Goal: Task Accomplishment & Management: Use online tool/utility

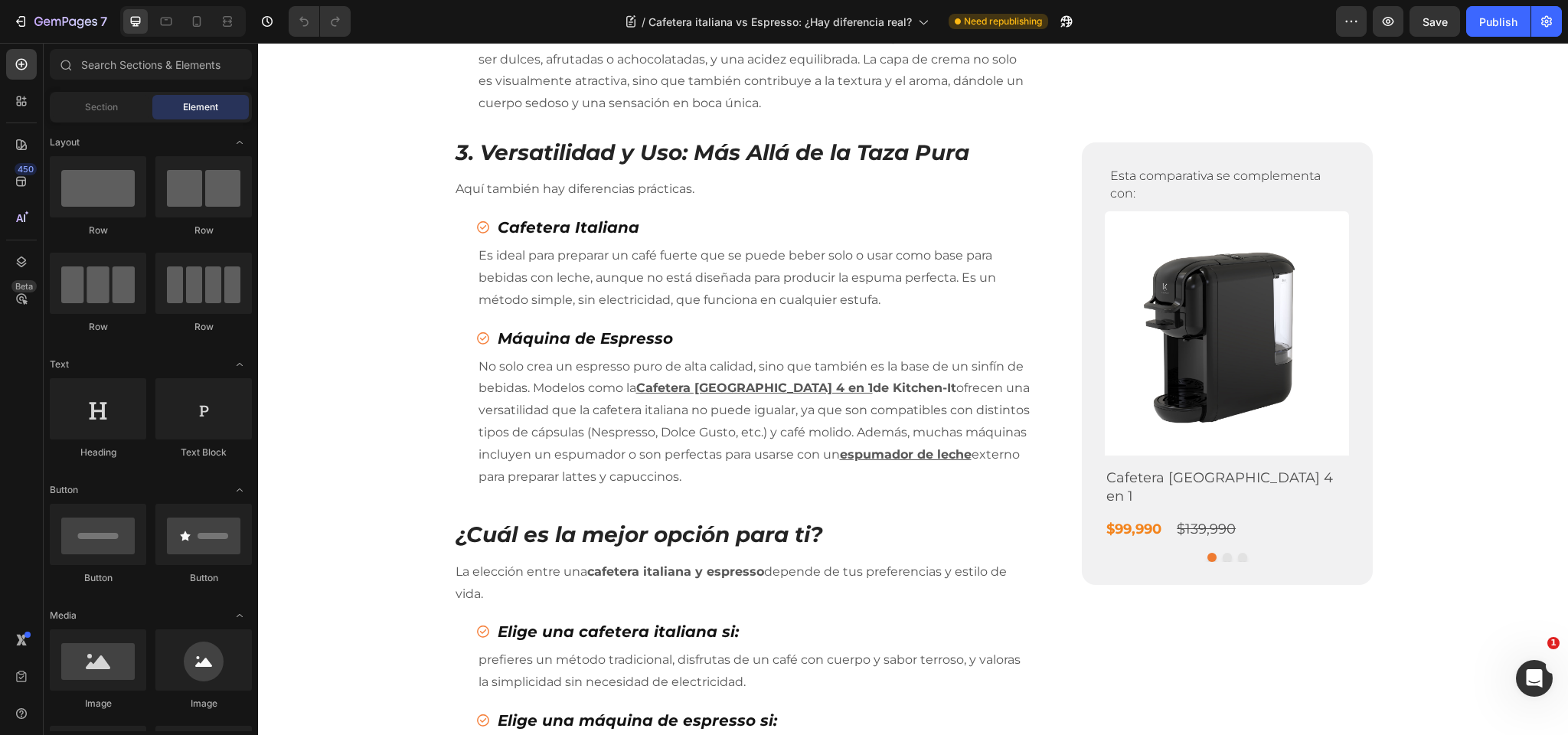
scroll to position [1841, 0]
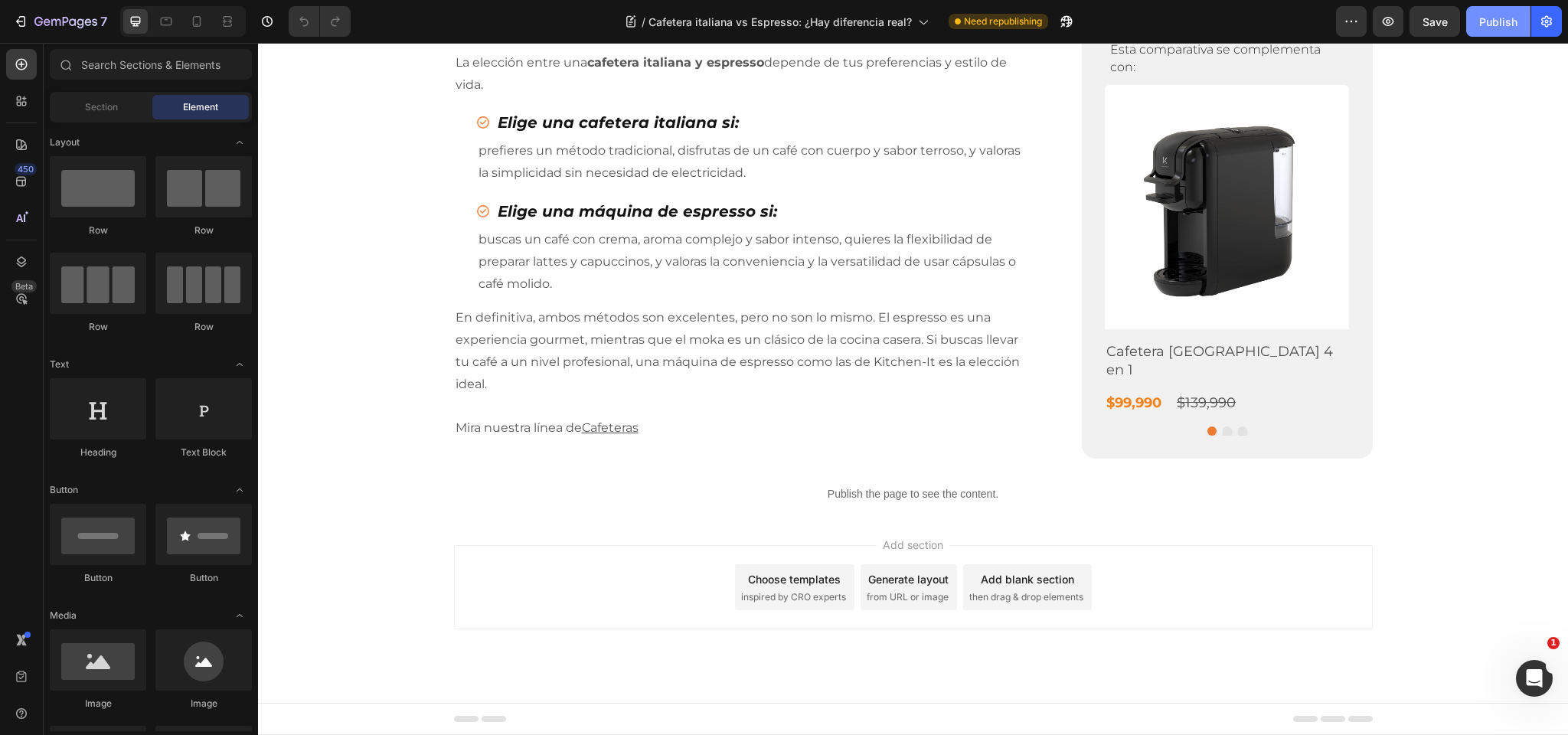
click at [1482, 19] on div "Publish" at bounding box center [1498, 21] width 38 height 16
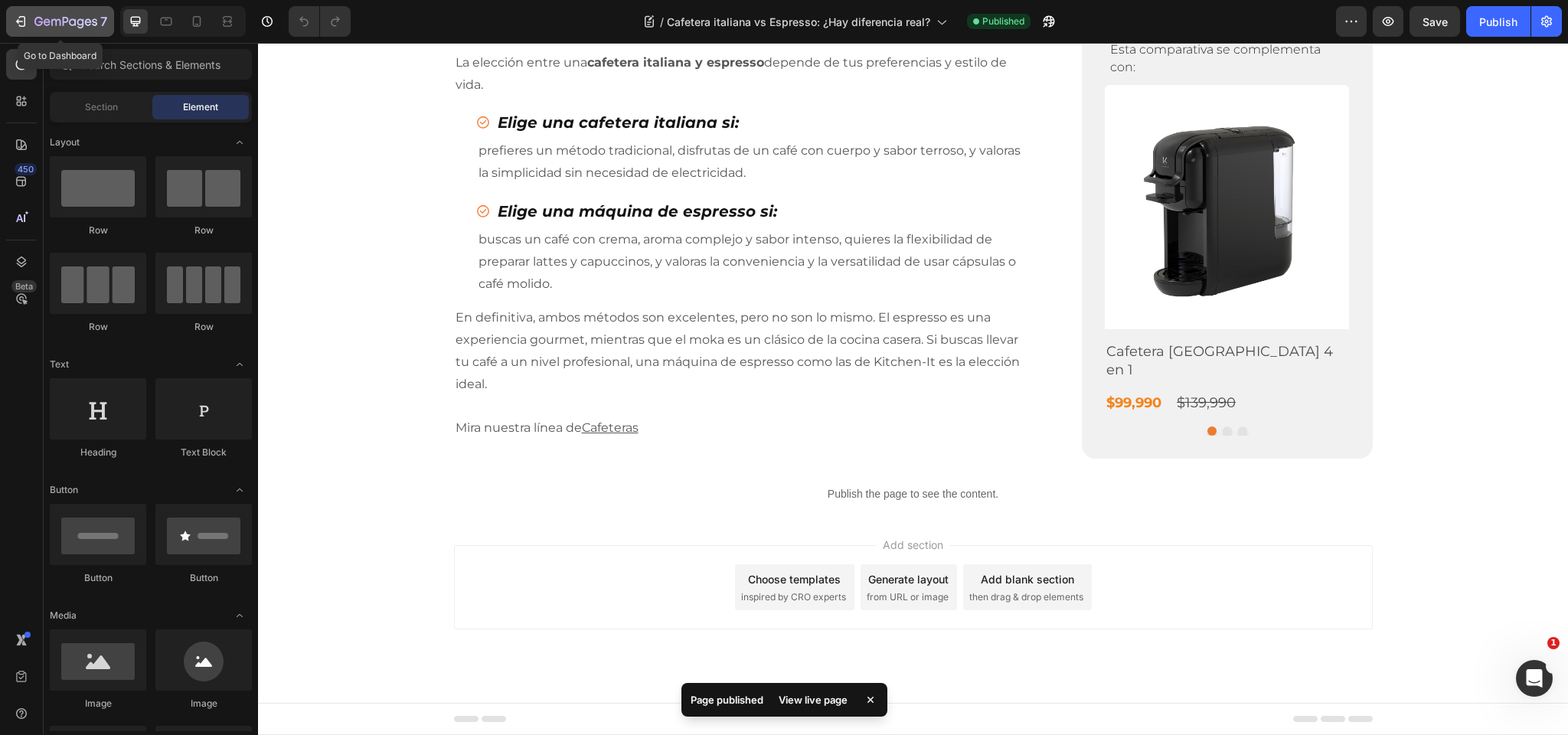
click at [54, 19] on icon "button" at bounding box center [66, 22] width 63 height 13
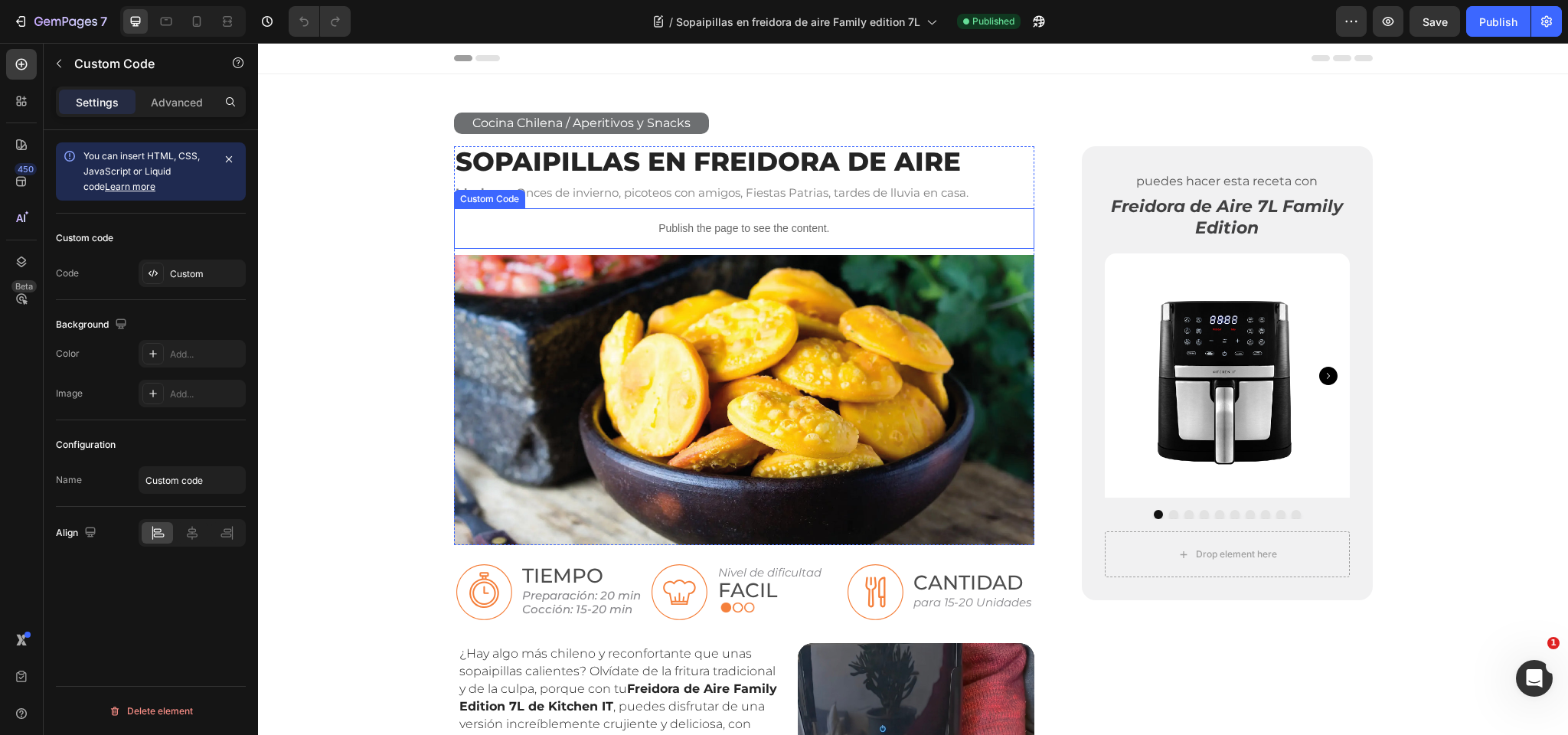
click at [720, 223] on p "Publish the page to see the content." at bounding box center [745, 228] width 581 height 16
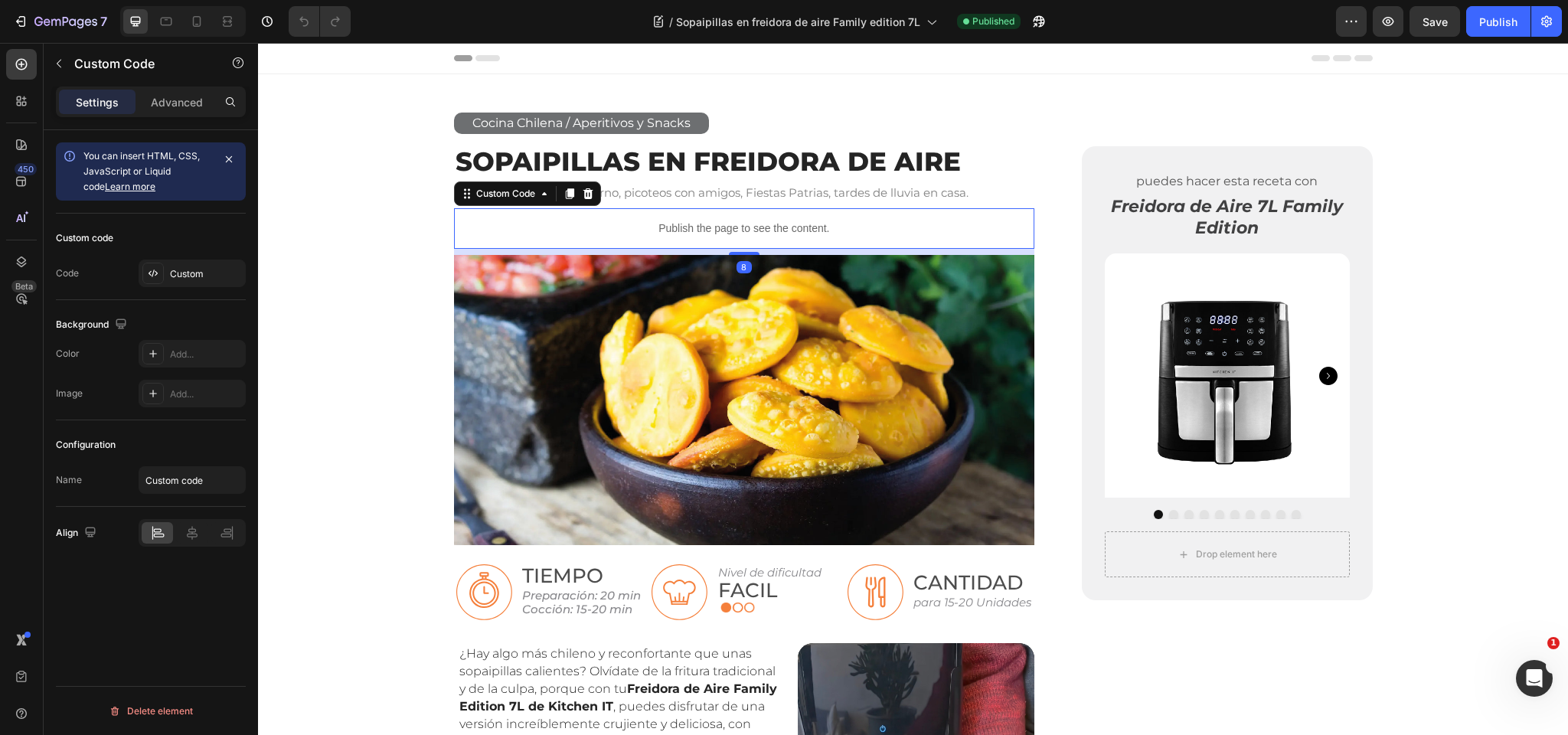
click at [720, 223] on p "Publish the page to see the content." at bounding box center [745, 228] width 581 height 16
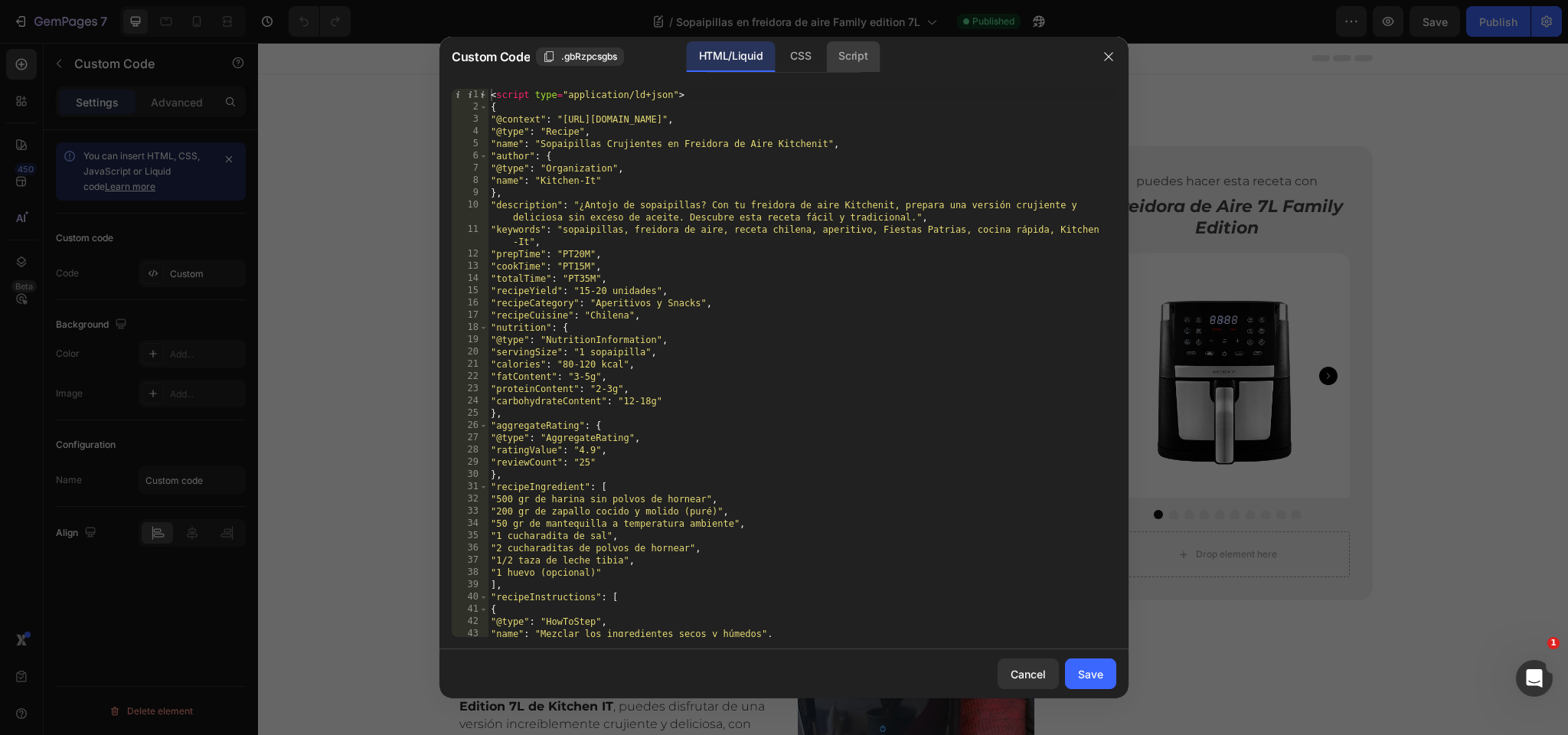
click at [862, 55] on div "Script" at bounding box center [853, 57] width 54 height 31
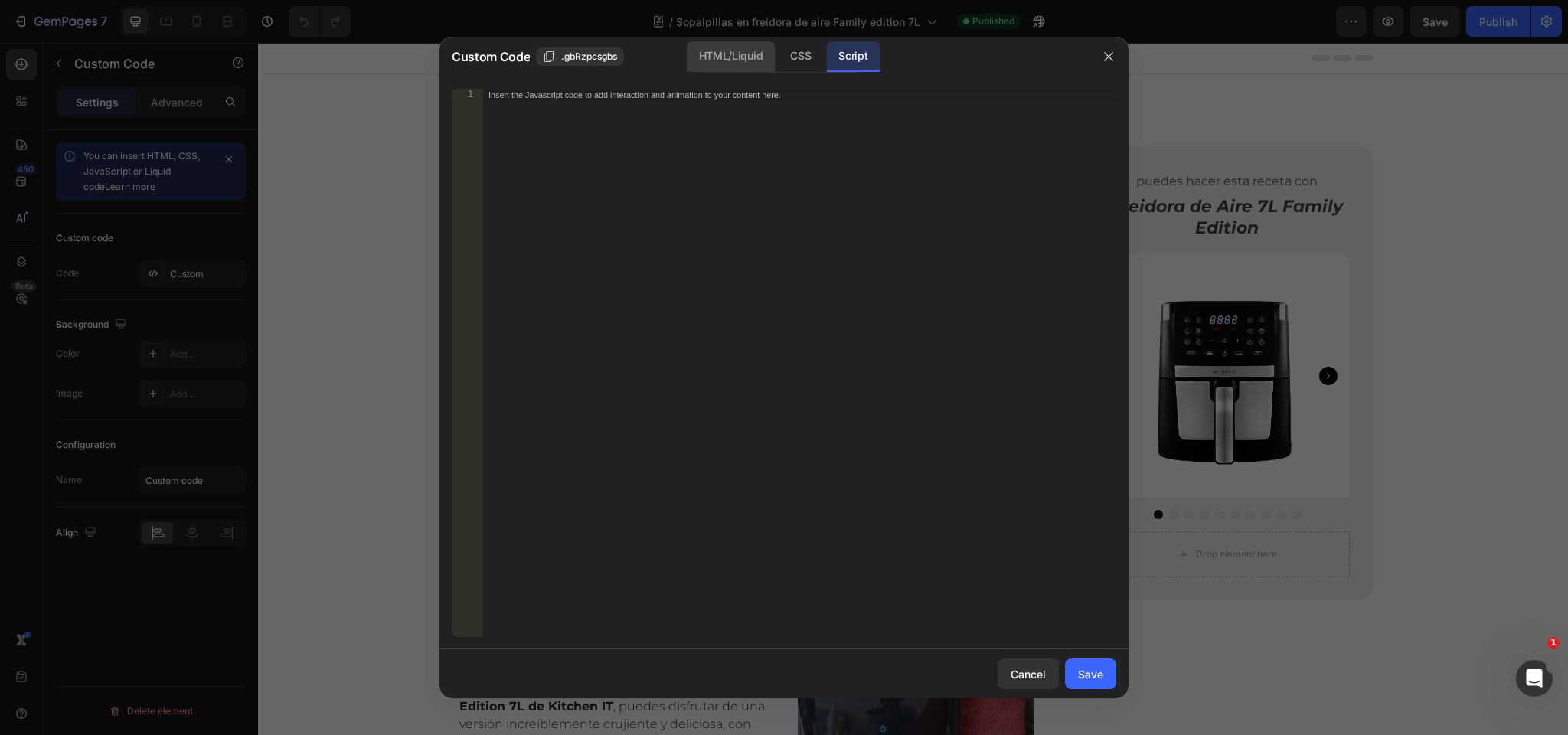
click at [778, 52] on div "HTML/Liquid" at bounding box center [800, 57] width 45 height 31
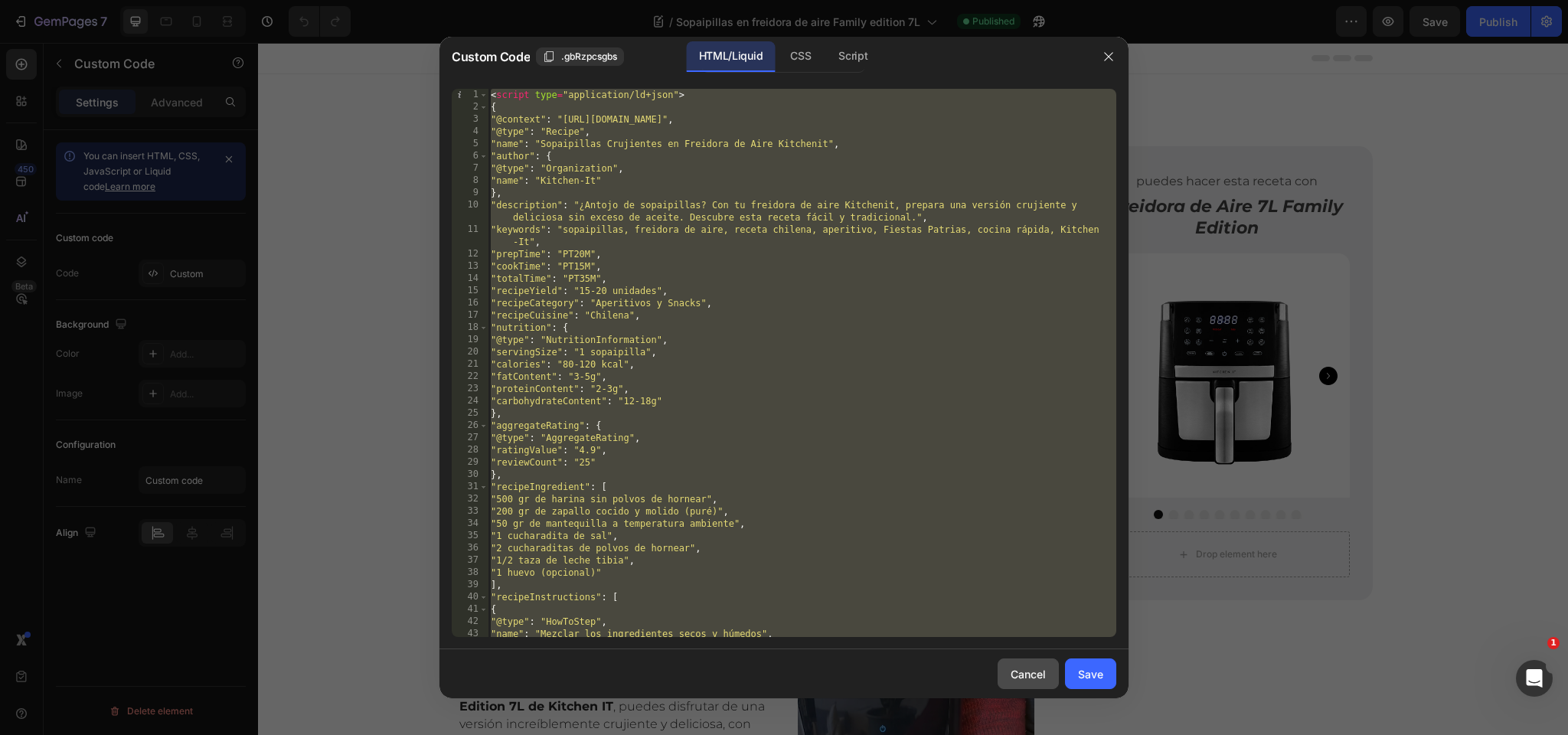
click at [1024, 674] on div "Cancel" at bounding box center [1028, 673] width 35 height 16
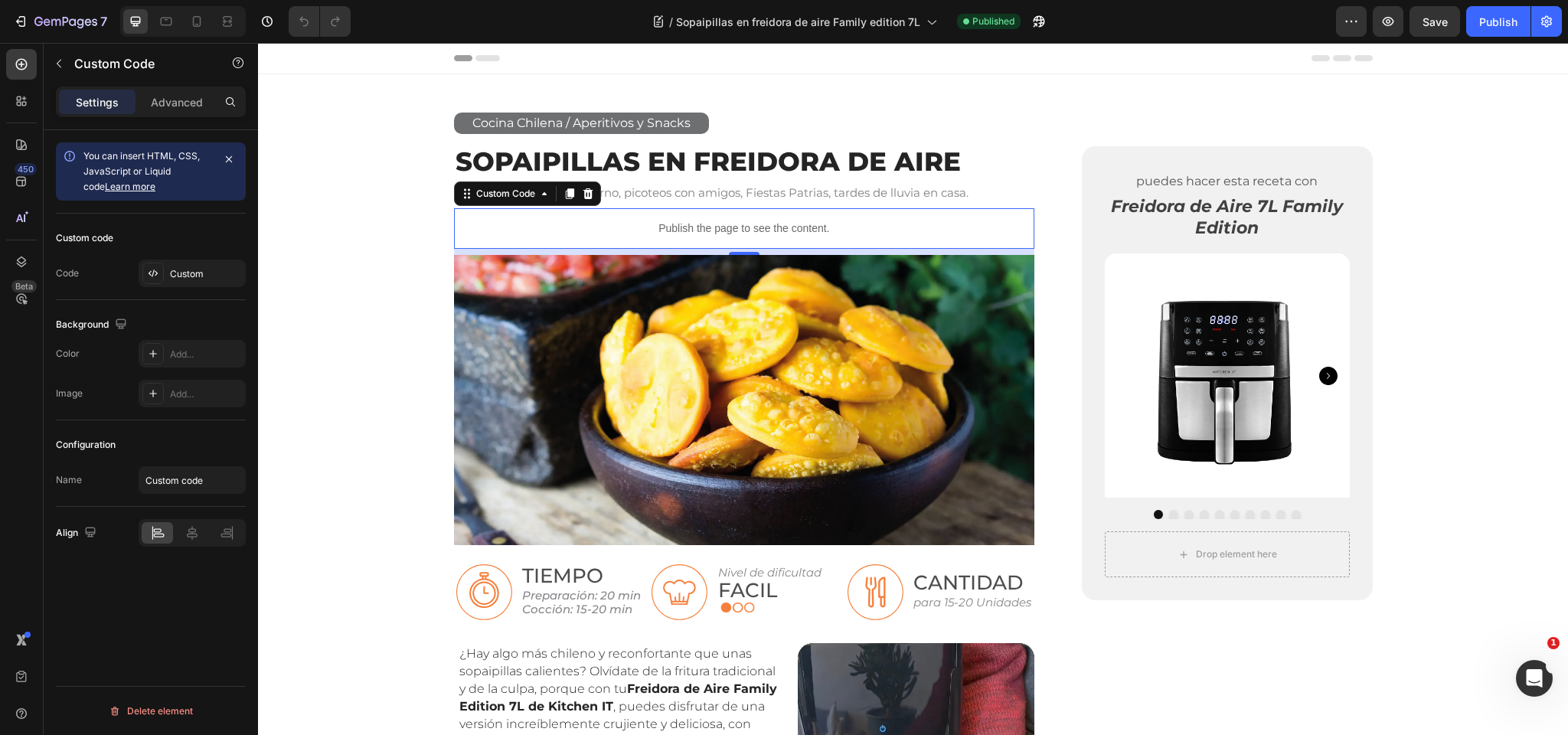
click at [722, 222] on p "Publish the page to see the content." at bounding box center [745, 228] width 581 height 16
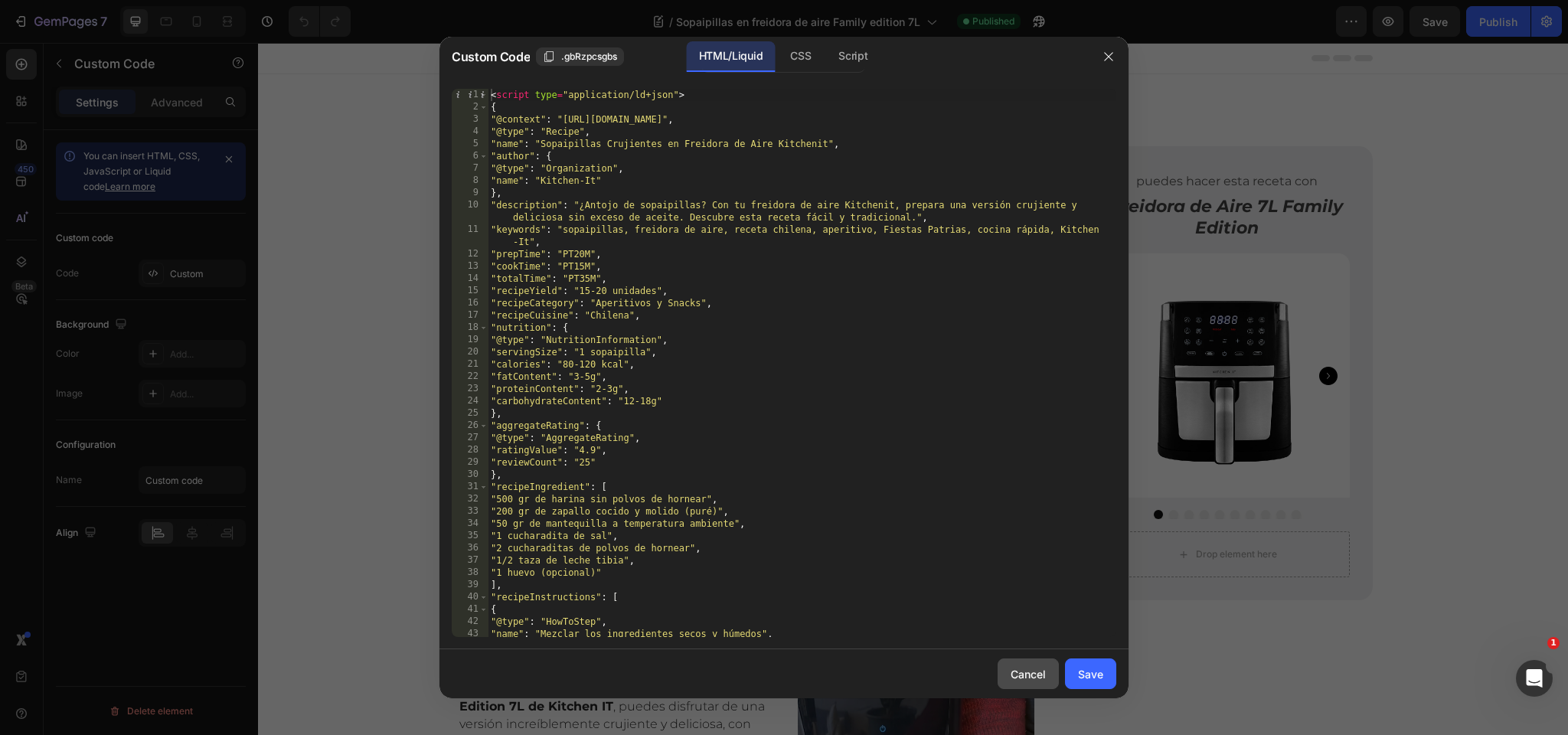
click at [1040, 674] on div "Cancel" at bounding box center [1028, 673] width 35 height 16
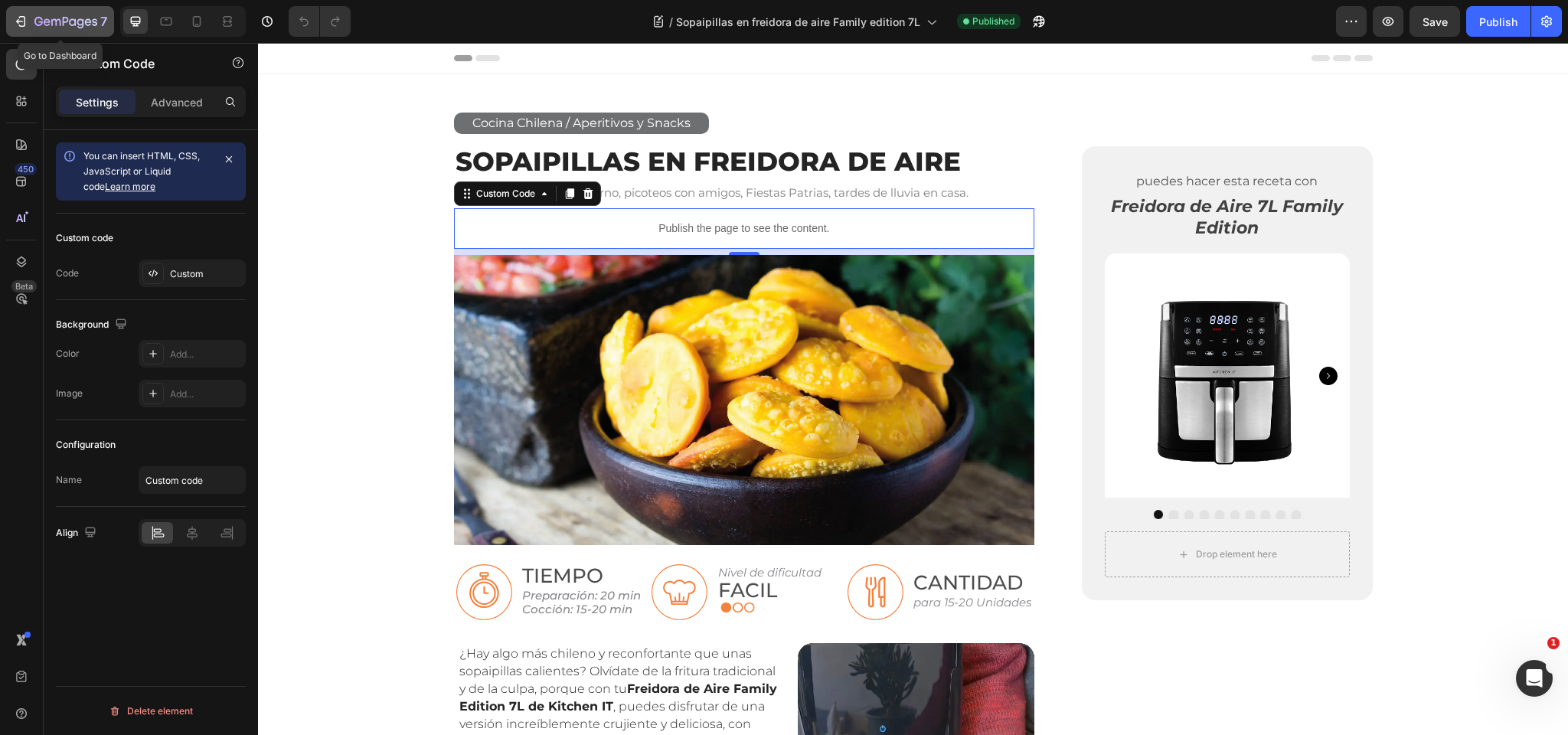
click at [53, 20] on icon "button" at bounding box center [66, 22] width 63 height 13
